Goal: Task Accomplishment & Management: Manage account settings

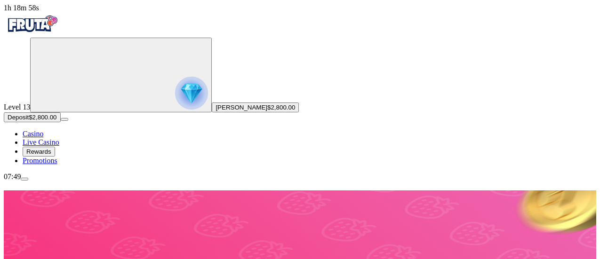
click at [24, 179] on span "menu icon" at bounding box center [24, 179] width 0 height 0
